Goal: Information Seeking & Learning: Check status

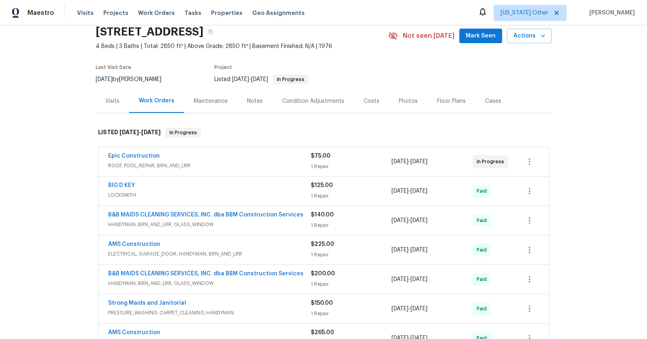
scroll to position [72, 0]
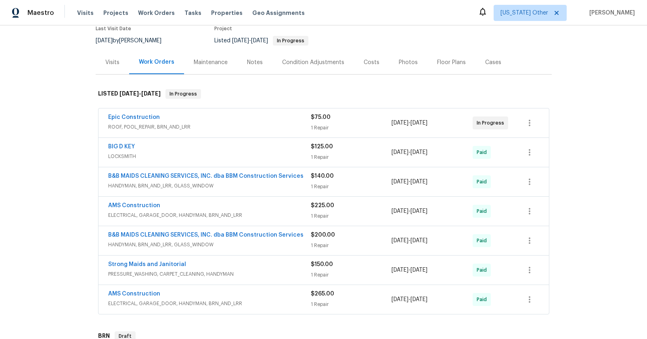
click at [151, 126] on span "ROOF, POOL_REPAIR, BRN_AND_LRR" at bounding box center [209, 127] width 203 height 8
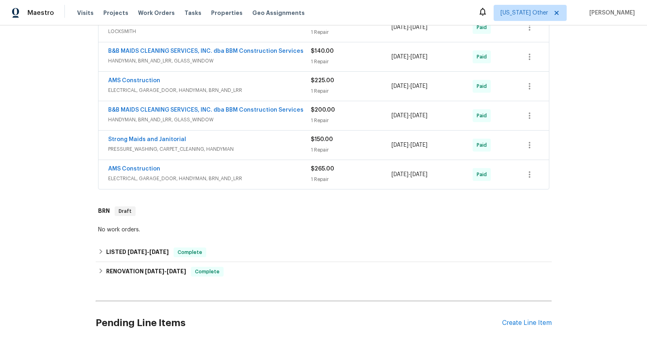
scroll to position [388, 0]
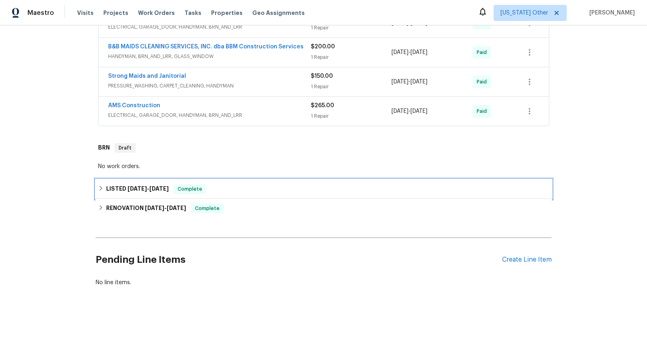
click at [138, 187] on span "[DATE]" at bounding box center [137, 189] width 19 height 6
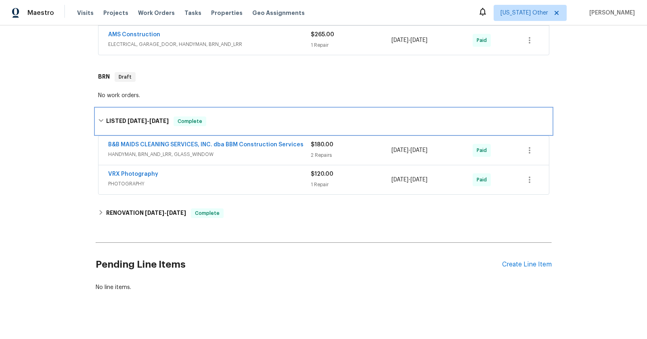
scroll to position [460, 0]
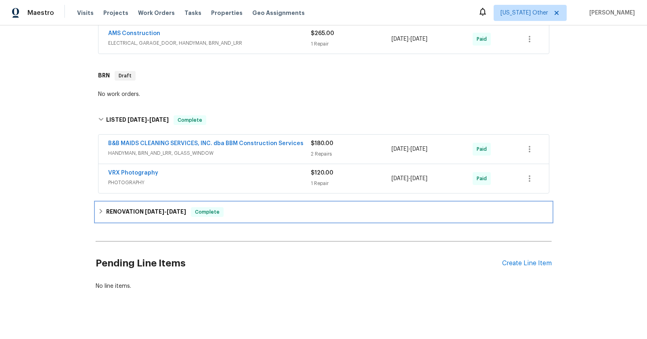
drag, startPoint x: 155, startPoint y: 210, endPoint x: 162, endPoint y: 203, distance: 10.0
click at [155, 210] on span "[DATE]" at bounding box center [154, 212] width 19 height 6
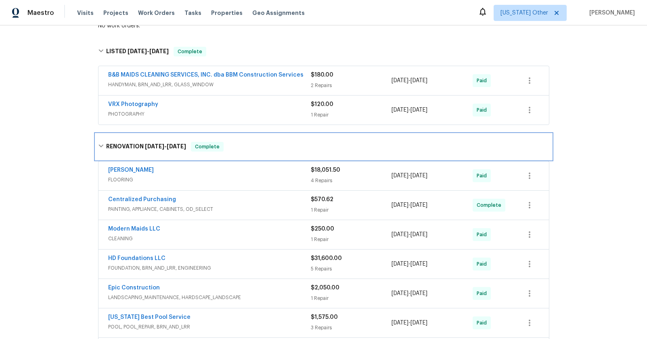
scroll to position [623, 0]
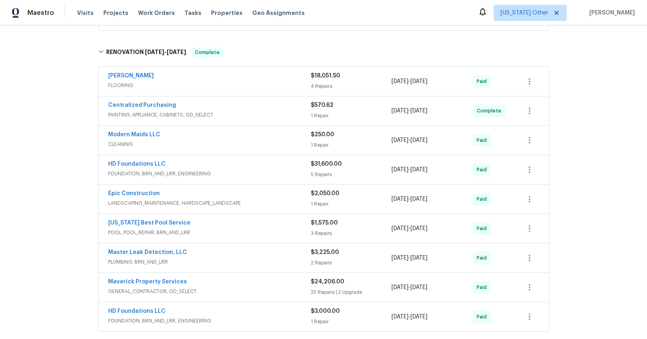
click at [160, 174] on span "FOUNDATION, BRN_AND_LRR, ENGINEERING" at bounding box center [209, 174] width 203 height 8
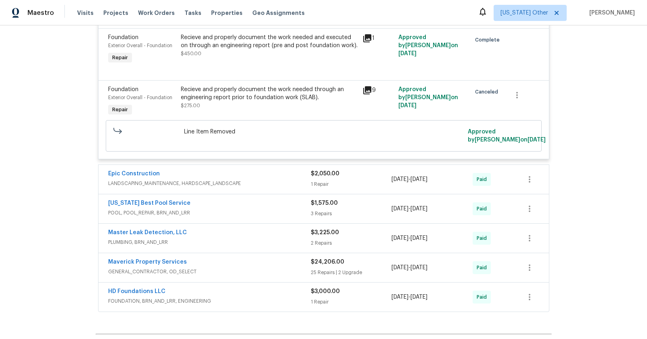
scroll to position [977, 0]
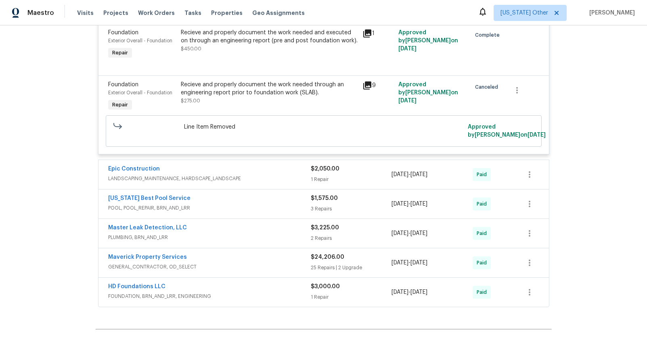
click at [174, 295] on span "FOUNDATION, BRN_AND_LRR, ENGINEERING" at bounding box center [209, 297] width 203 height 8
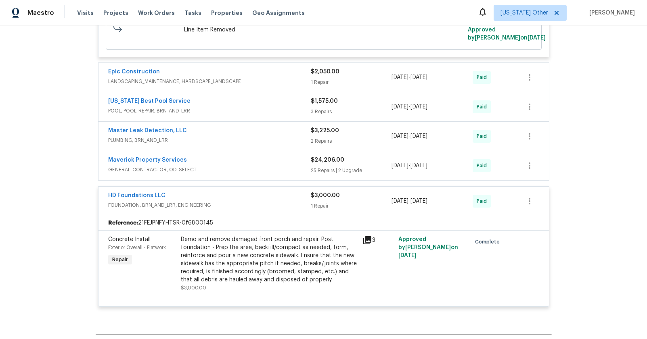
scroll to position [1097, 0]
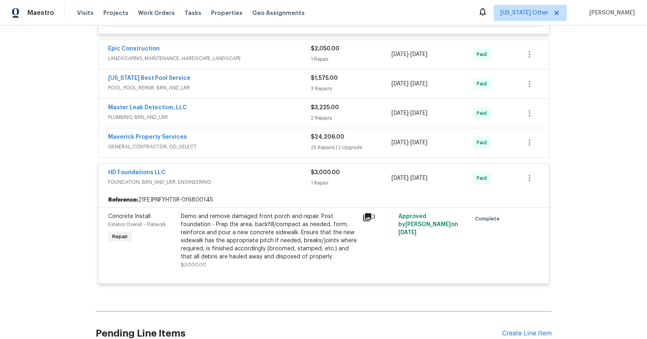
click at [135, 119] on span "PLUMBING, BRN_AND_LRR" at bounding box center [209, 117] width 203 height 8
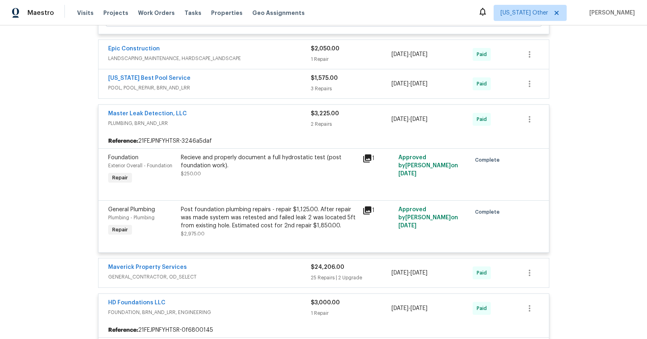
click at [365, 213] on icon at bounding box center [367, 211] width 8 height 8
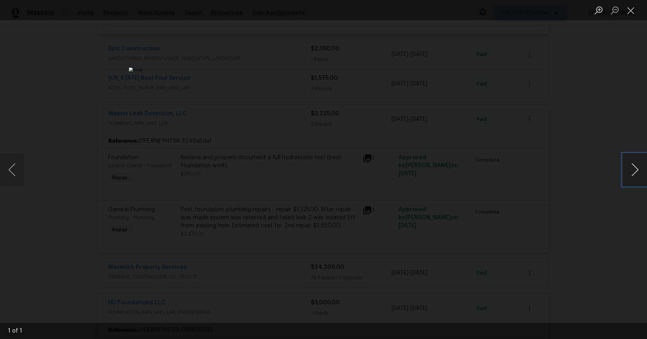
click at [631, 174] on button "Next image" at bounding box center [635, 170] width 24 height 32
click at [634, 10] on button "Close lightbox" at bounding box center [631, 10] width 16 height 14
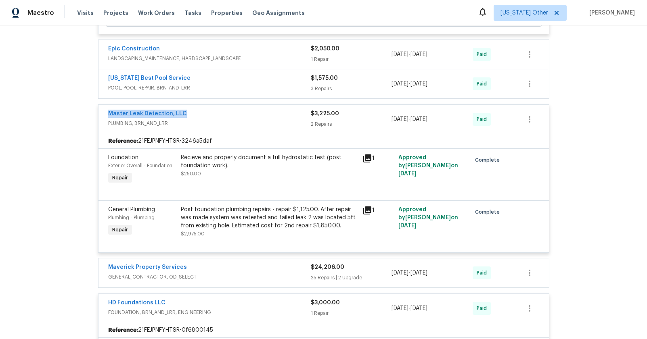
drag, startPoint x: 174, startPoint y: 111, endPoint x: 105, endPoint y: 115, distance: 69.1
click at [104, 115] on div "Master Leak Detection, LLC PLUMBING, BRN_AND_LRR $3,225.00 2 Repairs [DATE] - […" at bounding box center [323, 119] width 450 height 29
copy link "Master Leak Detection, LLC"
